Goal: Task Accomplishment & Management: Complete application form

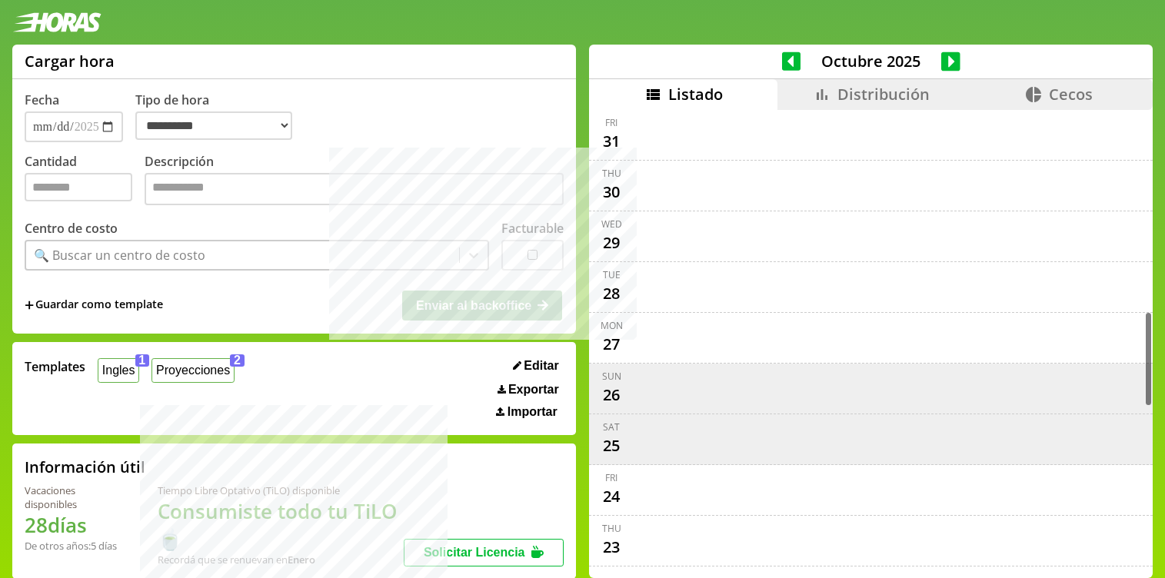
select select "**********"
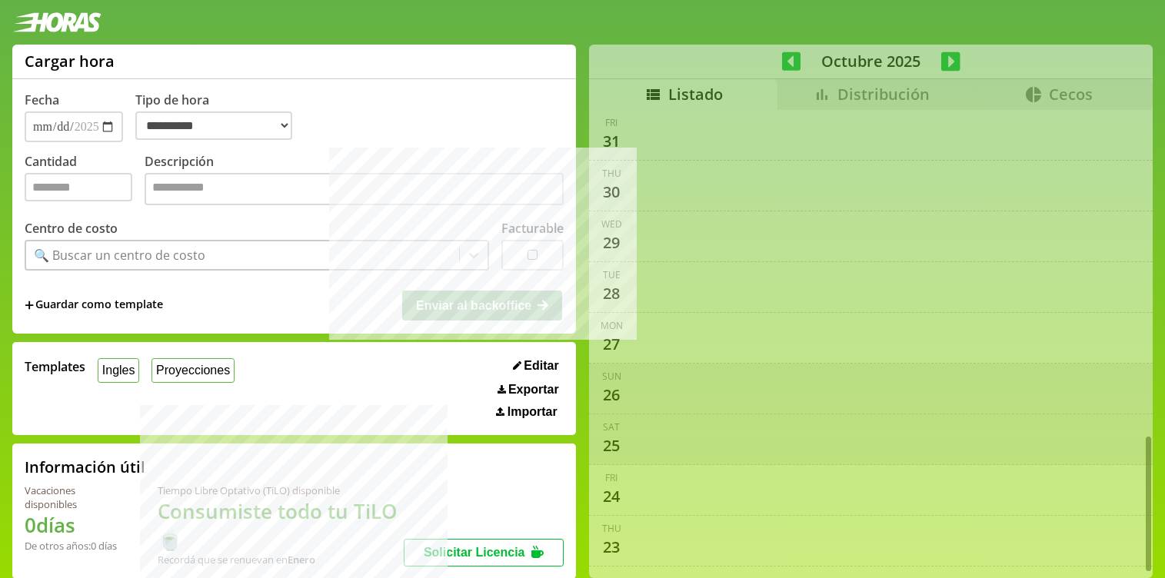
select select "**********"
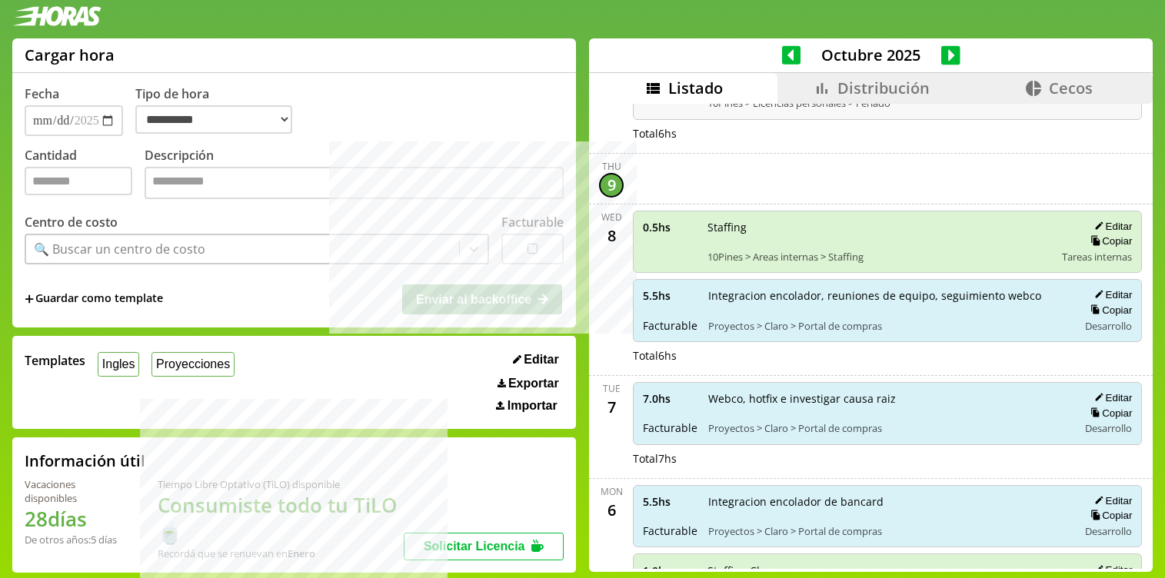
type input "**********"
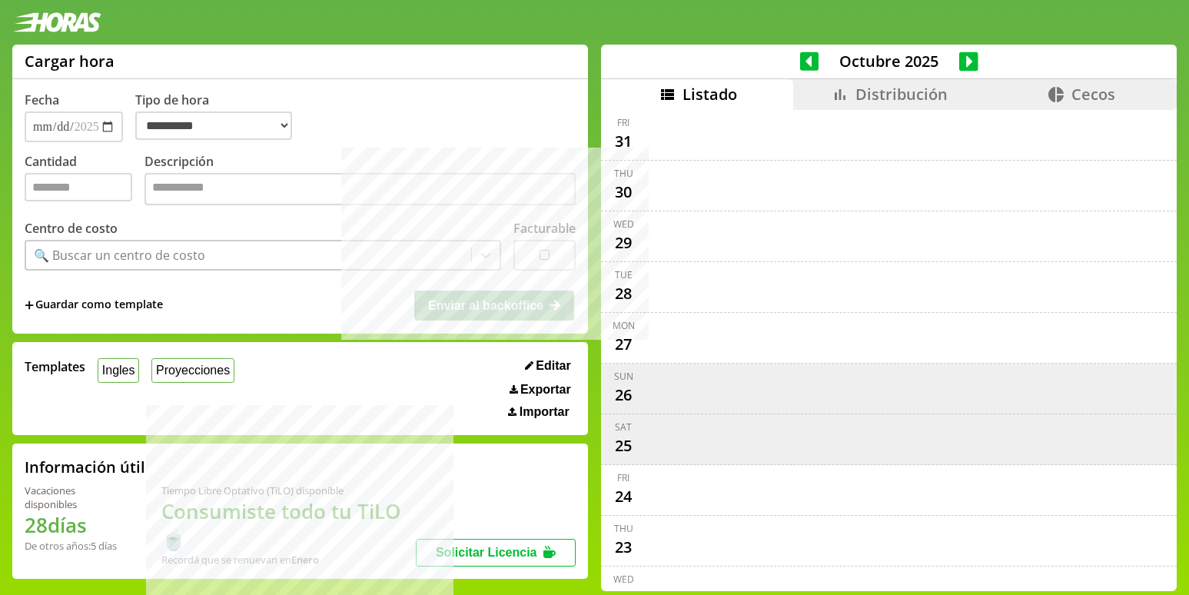
select select "**********"
